Goal: Information Seeking & Learning: Check status

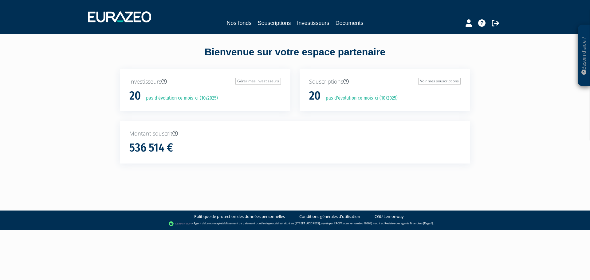
click at [274, 32] on nav "Nos fonds Souscriptions Investisseurs Documents" at bounding box center [295, 17] width 590 height 34
click at [302, 23] on link "Investisseurs" at bounding box center [313, 23] width 32 height 9
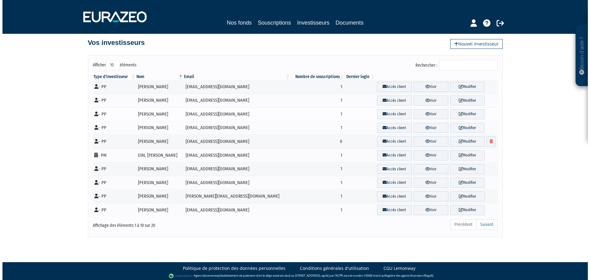
scroll to position [9, 0]
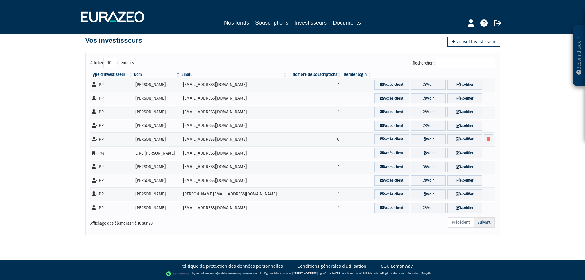
click at [490, 226] on link "Suivant" at bounding box center [484, 222] width 21 height 10
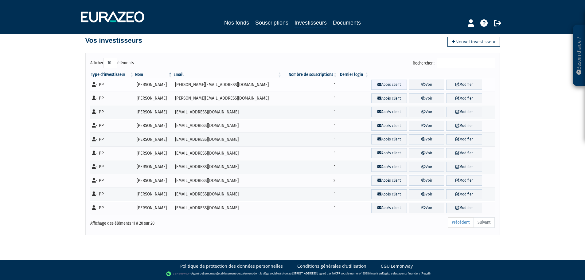
click at [371, 85] on link "Accès client" at bounding box center [389, 85] width 36 height 10
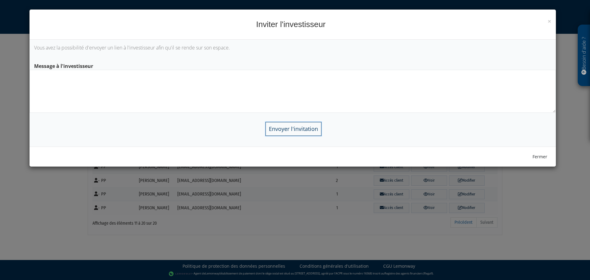
click at [309, 126] on input "Envoyer l'invitation" at bounding box center [293, 129] width 56 height 14
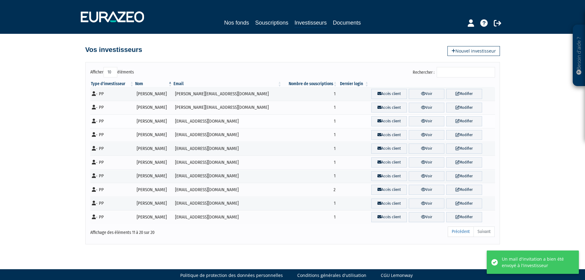
scroll to position [9, 0]
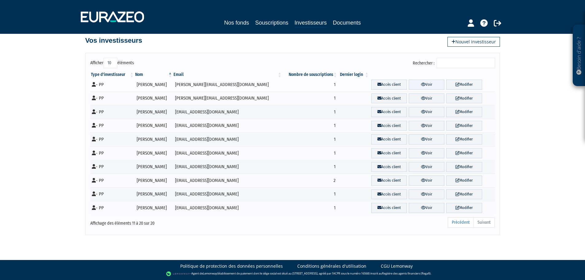
click at [421, 87] on link "Voir" at bounding box center [427, 85] width 36 height 10
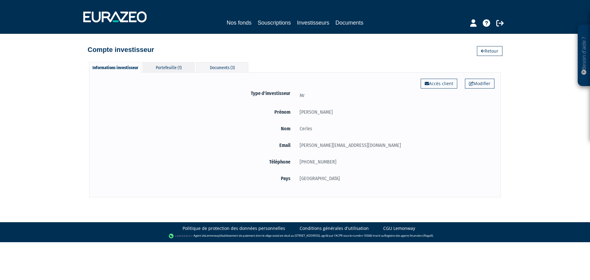
click at [173, 69] on div "Portefeuille (1)" at bounding box center [169, 67] width 52 height 10
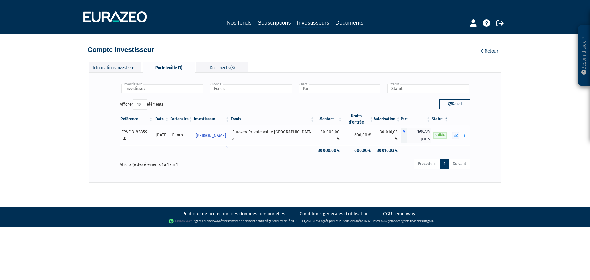
click at [456, 133] on icon "button" at bounding box center [456, 135] width 4 height 4
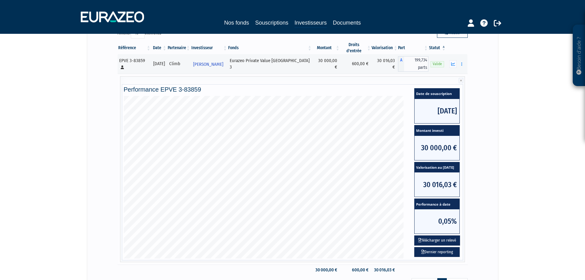
scroll to position [61, 0]
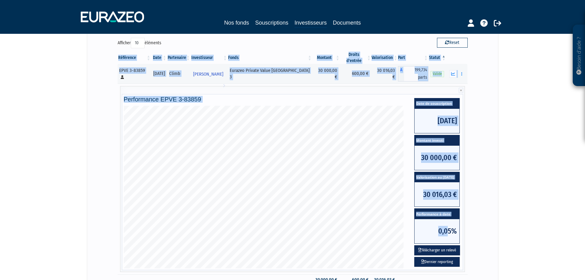
drag, startPoint x: 446, startPoint y: 221, endPoint x: 484, endPoint y: 219, distance: 37.8
click at [484, 219] on div "Investisseur Jacques Cerles Investisseur Fonds Eurazeo Private Value Europe 3 F…" at bounding box center [292, 161] width 399 height 288
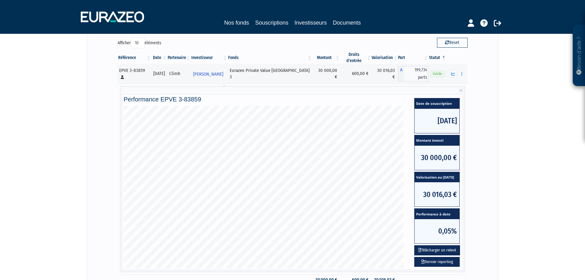
click at [503, 212] on div "Besoin d'aide ? × J'ai besoin d'aide Si vous avez une question à propos du fonc…" at bounding box center [292, 125] width 585 height 373
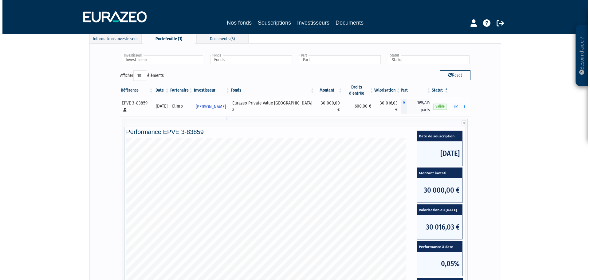
scroll to position [0, 0]
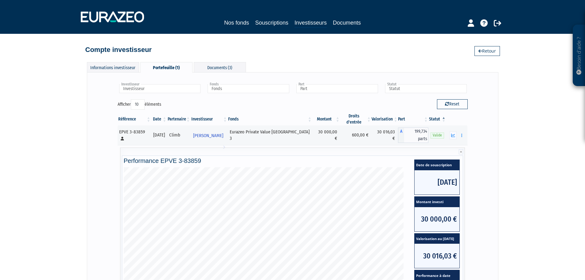
drag, startPoint x: 174, startPoint y: 68, endPoint x: 149, endPoint y: 71, distance: 25.1
click at [174, 68] on div "Portefeuille (1)" at bounding box center [166, 67] width 52 height 10
click at [134, 68] on div "Informations investisseur" at bounding box center [113, 67] width 52 height 10
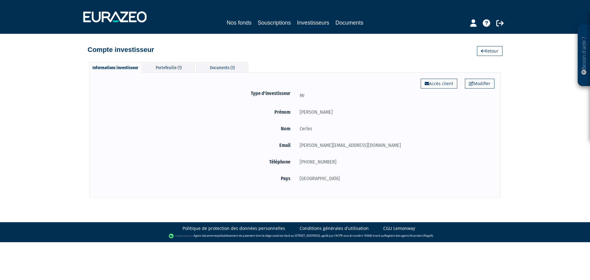
drag, startPoint x: 137, startPoint y: 70, endPoint x: 213, endPoint y: 56, distance: 77.6
click at [151, 69] on div "Informations investisseur Portefeuille (1) Documents (3)" at bounding box center [168, 67] width 159 height 11
click at [219, 65] on div "Documents (3)" at bounding box center [222, 67] width 52 height 10
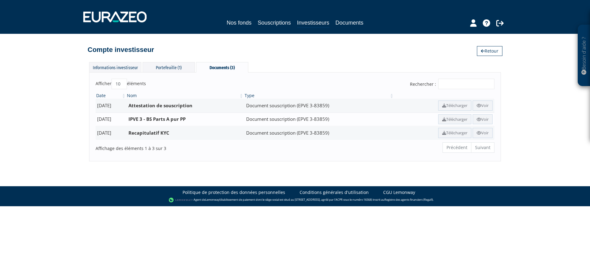
click at [190, 123] on td "IPVE 3 - BS Parts A pur PP" at bounding box center [185, 119] width 118 height 14
click at [313, 19] on link "Investisseurs" at bounding box center [313, 23] width 32 height 10
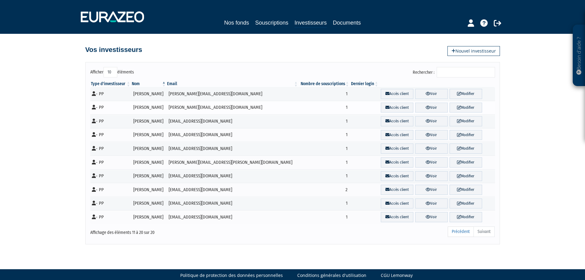
scroll to position [9, 0]
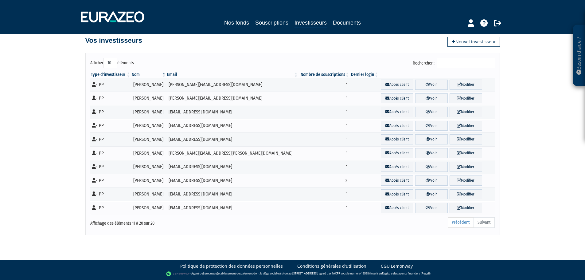
click at [490, 225] on ul "Précédent Suivant" at bounding box center [471, 222] width 47 height 10
click at [451, 226] on link "Précédent" at bounding box center [461, 222] width 26 height 10
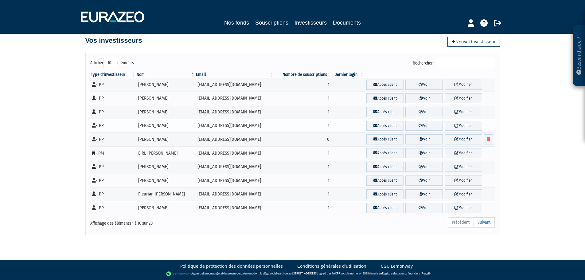
click at [423, 129] on link "Voir" at bounding box center [424, 126] width 37 height 10
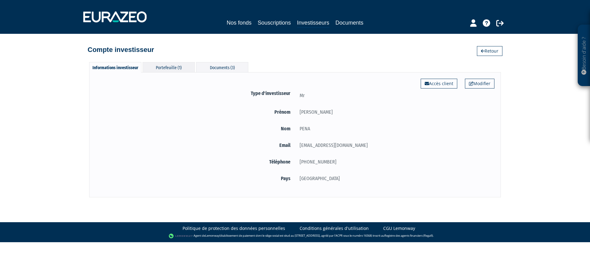
click at [171, 72] on div "Portefeuille (1)" at bounding box center [169, 67] width 52 height 10
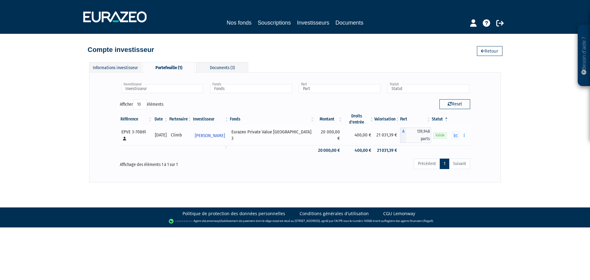
click at [443, 132] on span "Valide" at bounding box center [440, 135] width 14 height 6
click at [454, 133] on icon "button" at bounding box center [456, 135] width 4 height 4
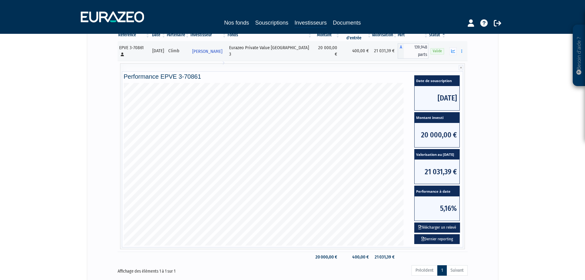
scroll to position [92, 0]
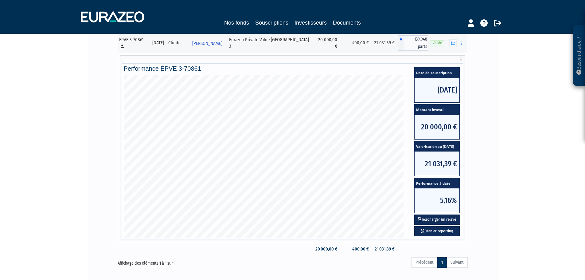
click at [446, 197] on span "5,16%" at bounding box center [437, 200] width 45 height 24
